Goal: Information Seeking & Learning: Check status

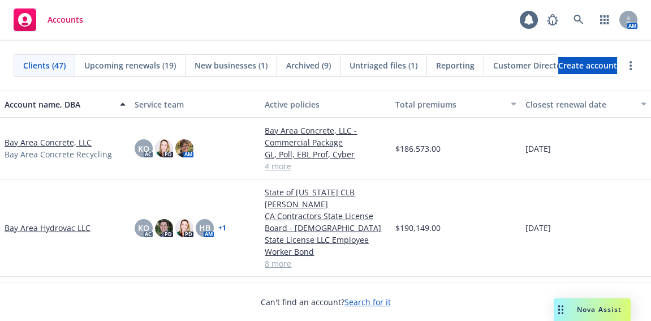
click at [246, 62] on span "New businesses (1)" at bounding box center [231, 65] width 73 height 12
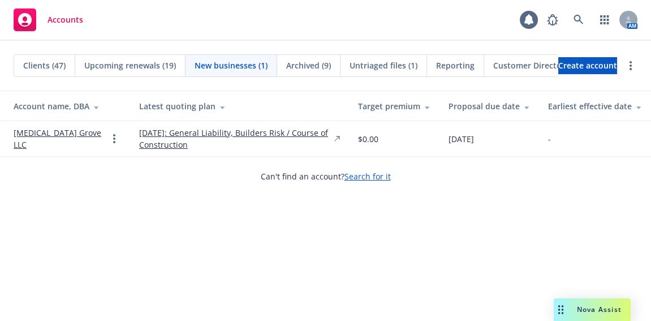
click at [46, 65] on span "Clients (47)" at bounding box center [44, 65] width 42 height 12
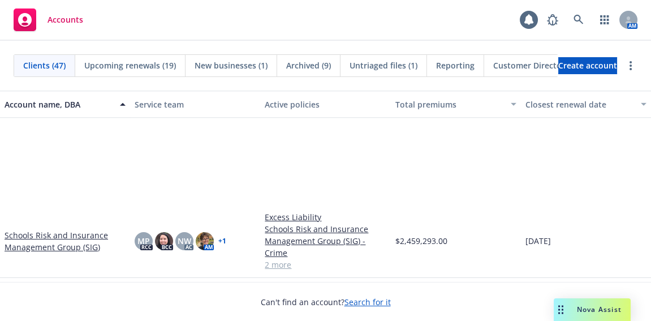
scroll to position [1697, 0]
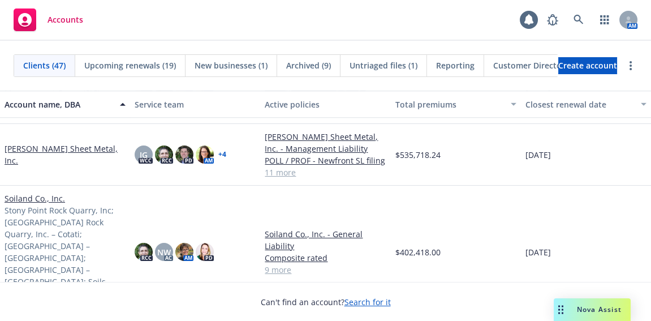
click at [75, 153] on link "Simpson Sheet Metal, Inc." at bounding box center [65, 155] width 121 height 24
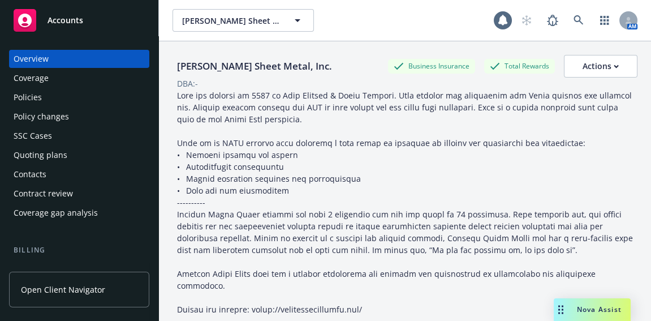
click at [42, 100] on div "Policies" at bounding box center [79, 97] width 131 height 18
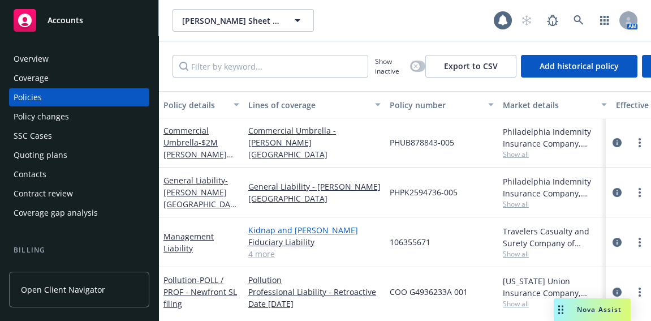
scroll to position [102, 0]
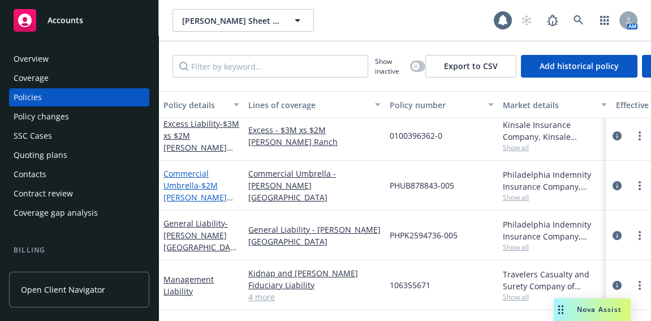
click at [211, 186] on span "- $2M Simpson Ranch" at bounding box center [199, 203] width 71 height 46
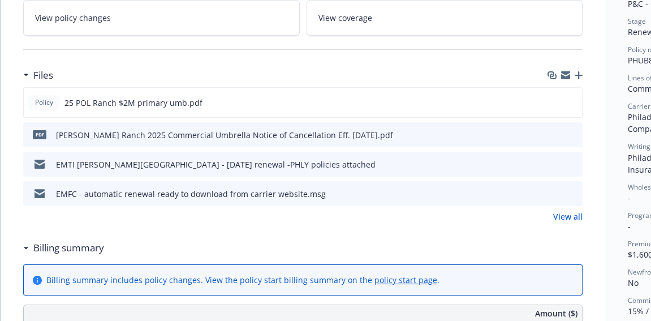
scroll to position [257, 0]
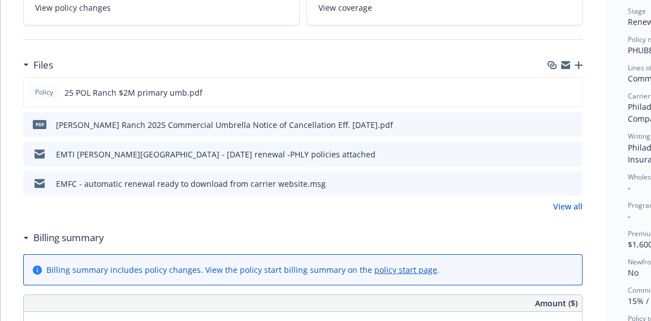
click at [572, 121] on icon "preview file" at bounding box center [572, 124] width 10 height 8
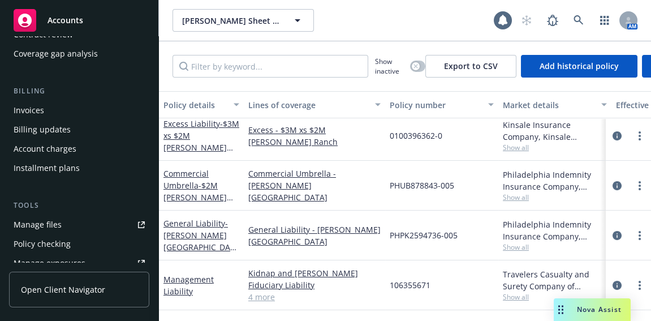
scroll to position [145, 0]
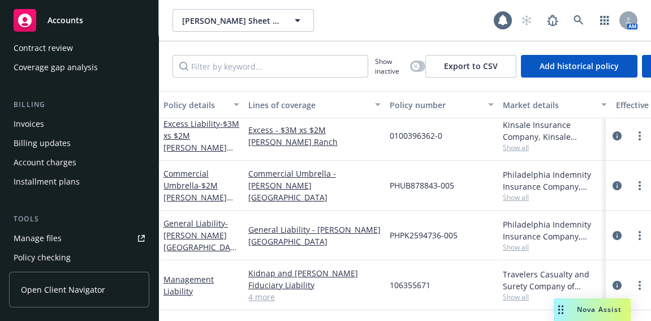
click at [22, 238] on div "Manage files" at bounding box center [38, 238] width 48 height 18
click at [66, 25] on div "Accounts" at bounding box center [79, 20] width 131 height 23
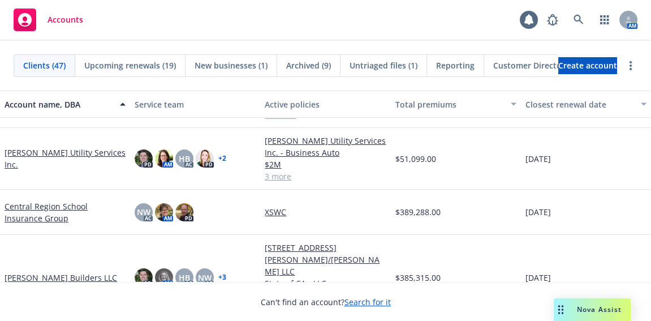
scroll to position [617, 0]
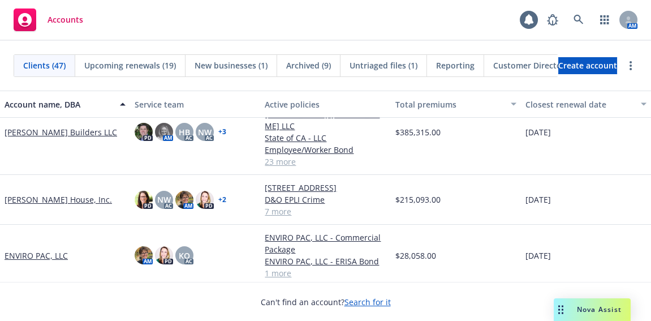
click at [87, 126] on link "Christopherson Builders LLC" at bounding box center [61, 132] width 113 height 12
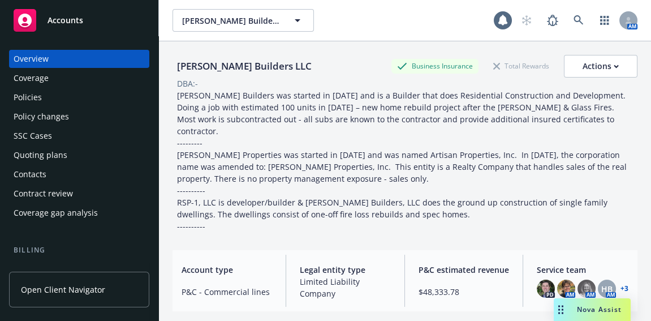
click at [54, 152] on div "Quoting plans" at bounding box center [41, 155] width 54 height 18
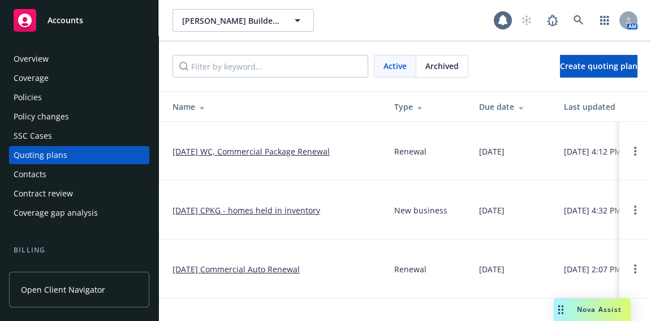
click at [206, 208] on link "10/13/2025 CPKG - homes held in inventory" at bounding box center [247, 210] width 148 height 12
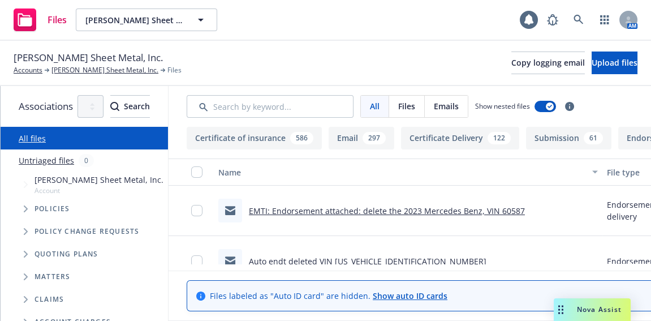
scroll to position [102, 0]
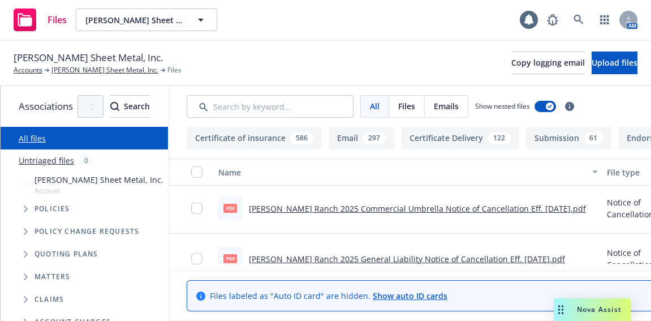
click at [427, 205] on link "Simpson Ranch 2025 Commercial Umbrella Notice of Cancellation Eff. 10-30-2025.p…" at bounding box center [417, 208] width 337 height 11
click at [35, 71] on link "Accounts" at bounding box center [28, 70] width 29 height 10
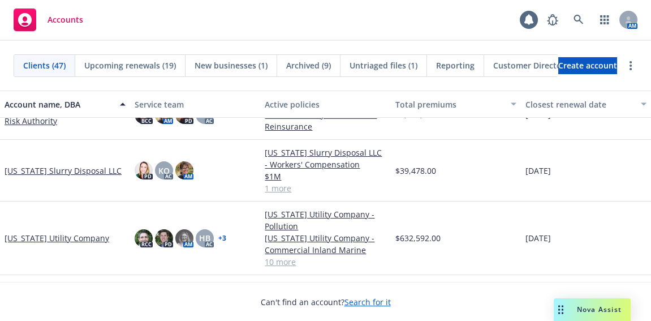
scroll to position [308, 0]
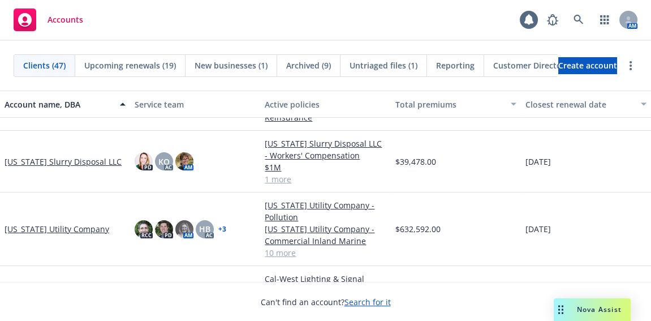
click at [55, 226] on link "[US_STATE] Utility Company" at bounding box center [57, 229] width 105 height 12
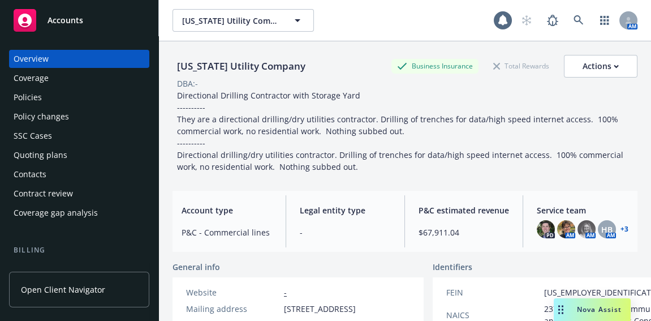
click at [41, 100] on div "Policies" at bounding box center [79, 97] width 131 height 18
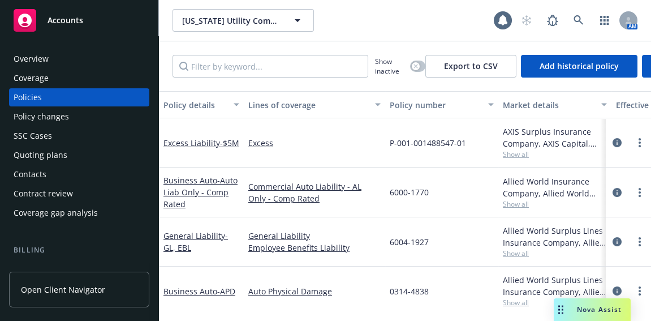
click at [47, 155] on div "Quoting plans" at bounding box center [41, 155] width 54 height 18
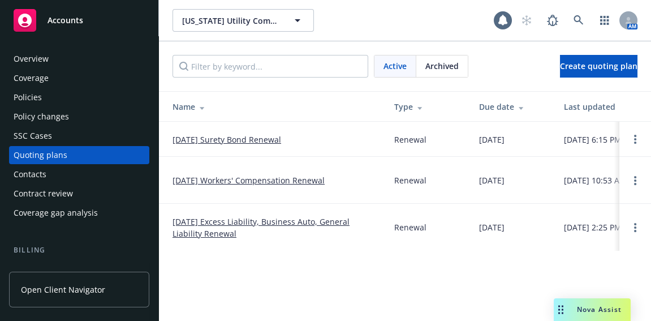
click at [224, 173] on td "[DATE] Workers' Compensation Renewal" at bounding box center [272, 180] width 226 height 47
click at [226, 178] on link "01/25/26 Workers' Compensation Renewal" at bounding box center [249, 180] width 152 height 12
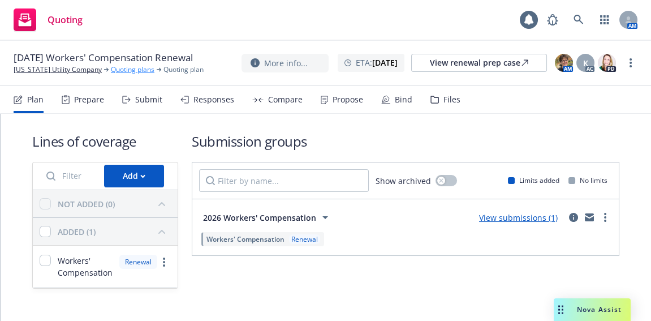
click at [133, 75] on link "Quoting plans" at bounding box center [133, 70] width 44 height 10
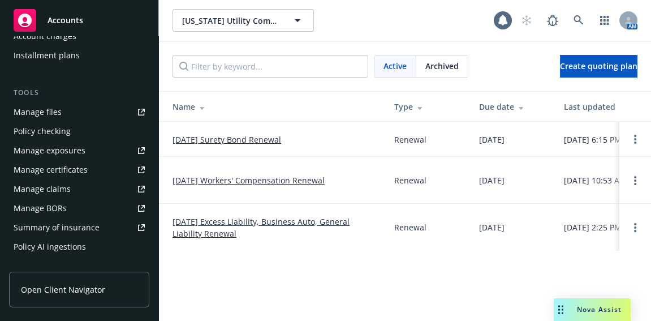
scroll to position [257, 0]
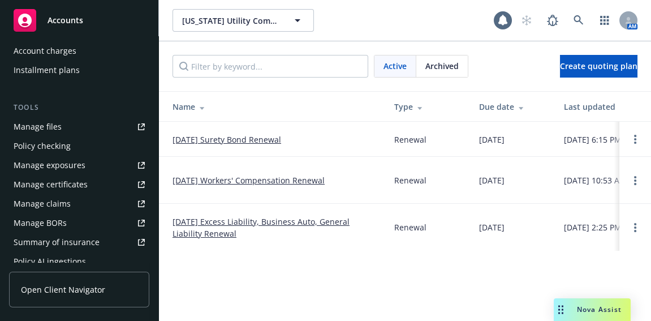
click at [61, 122] on link "Manage files" at bounding box center [79, 127] width 140 height 18
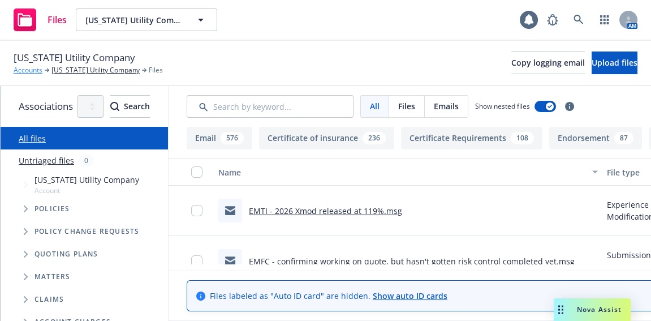
click at [31, 73] on link "Accounts" at bounding box center [28, 70] width 29 height 10
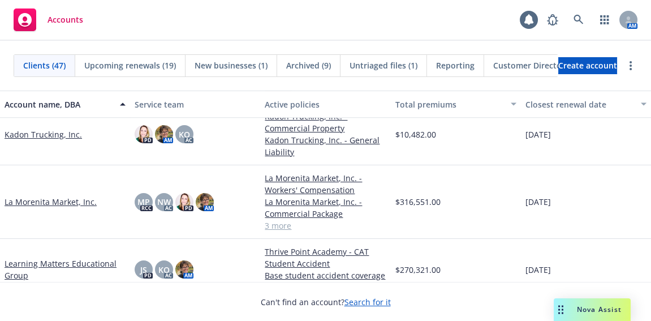
scroll to position [977, 0]
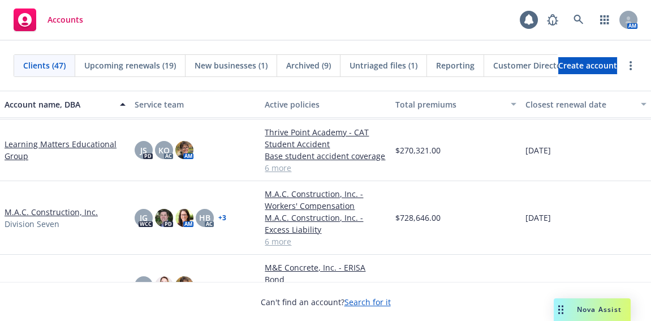
click at [33, 280] on link "M&E Concrete, Inc." at bounding box center [41, 286] width 72 height 12
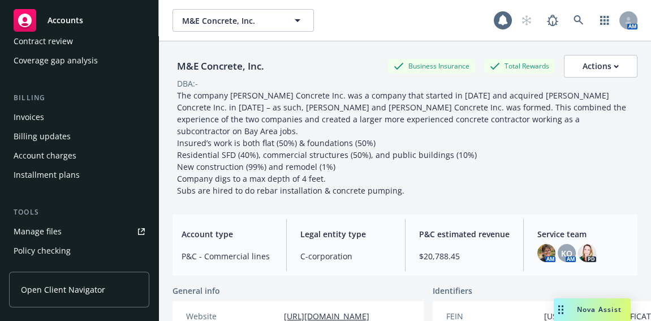
scroll to position [154, 0]
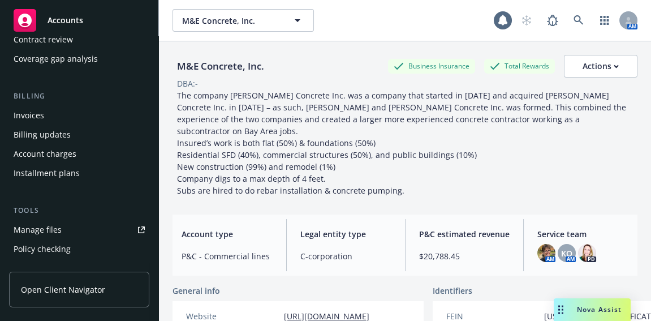
click at [44, 230] on div "Manage files" at bounding box center [38, 230] width 48 height 18
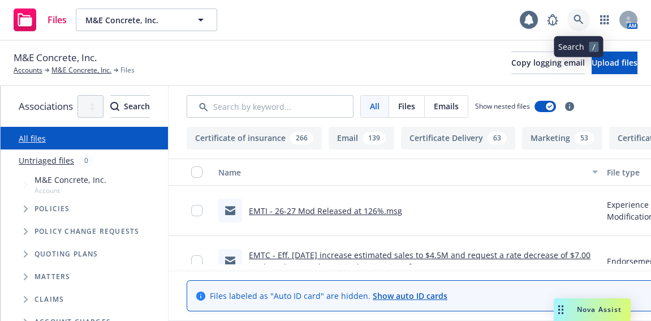
click at [577, 17] on icon at bounding box center [579, 20] width 10 height 10
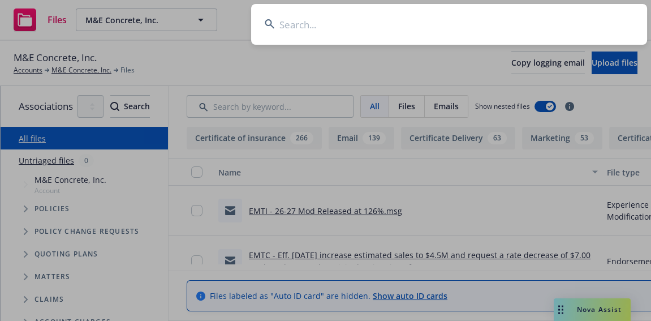
click at [410, 36] on input at bounding box center [449, 24] width 396 height 41
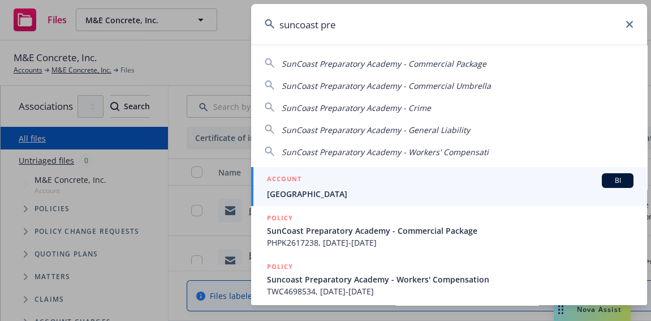
type input "suncoast pre"
click at [356, 186] on div "ACCOUNT BI" at bounding box center [450, 180] width 367 height 15
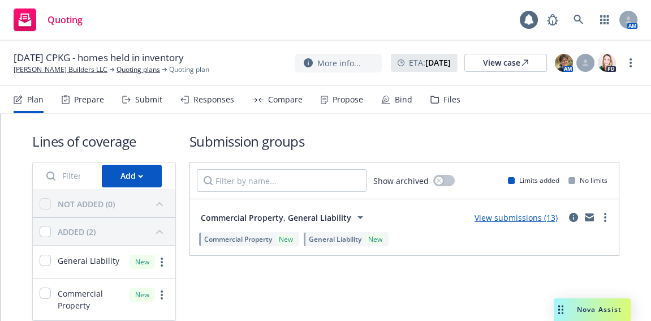
click at [505, 216] on link "View submissions (13)" at bounding box center [516, 217] width 83 height 11
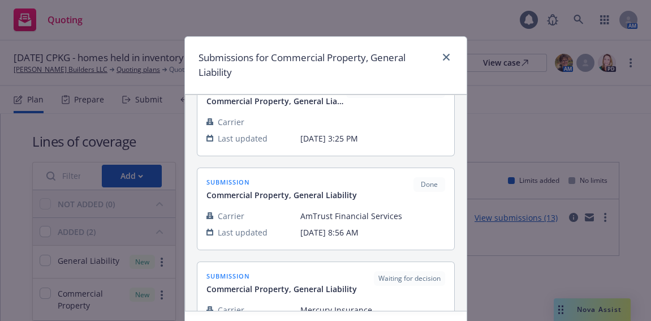
scroll to position [1050, 0]
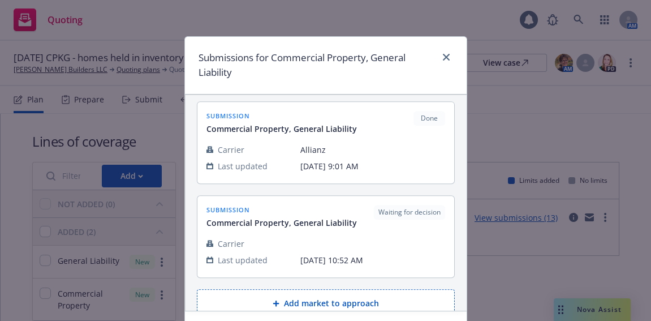
drag, startPoint x: 452, startPoint y: 312, endPoint x: 443, endPoint y: 275, distance: 38.4
click at [443, 275] on div "Submissions for Commercial Property, General Liability submission Commercial Pr…" at bounding box center [325, 198] width 283 height 325
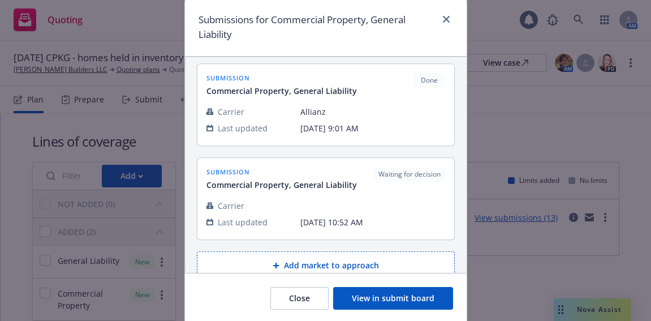
scroll to position [75, 0]
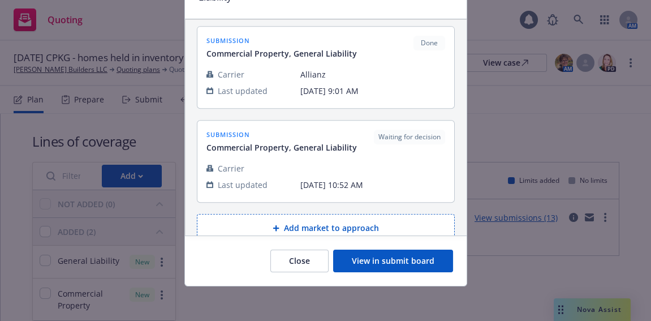
click at [445, 263] on button "View in submit board" at bounding box center [393, 261] width 120 height 23
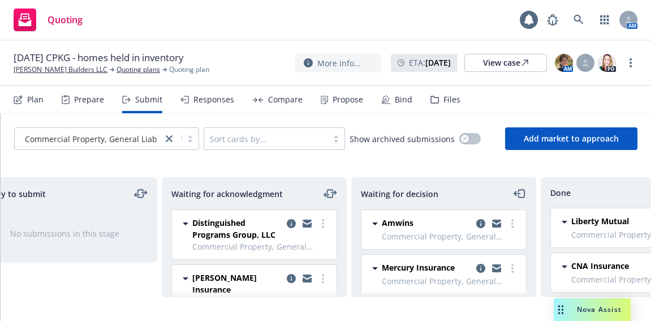
scroll to position [0, 234]
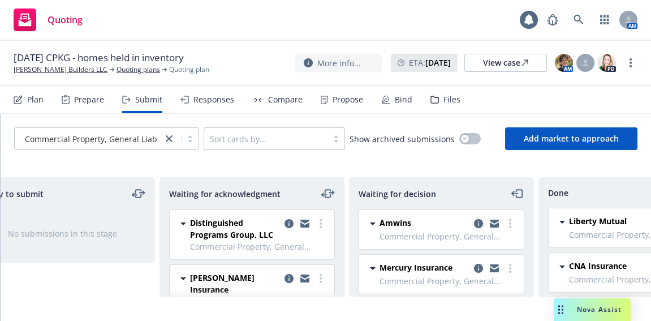
click at [474, 222] on icon "copy logging email" at bounding box center [478, 223] width 9 height 9
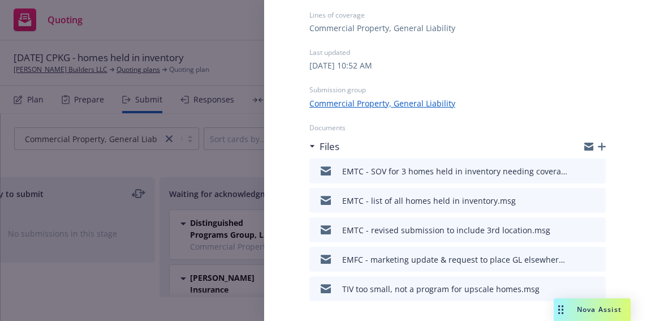
scroll to position [154, 0]
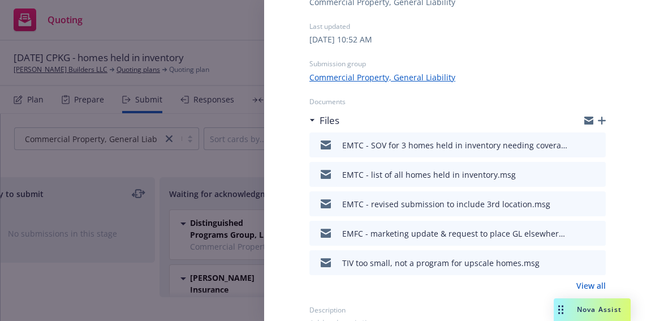
click at [572, 203] on icon "download file" at bounding box center [576, 202] width 9 height 9
